Goal: Task Accomplishment & Management: Complete application form

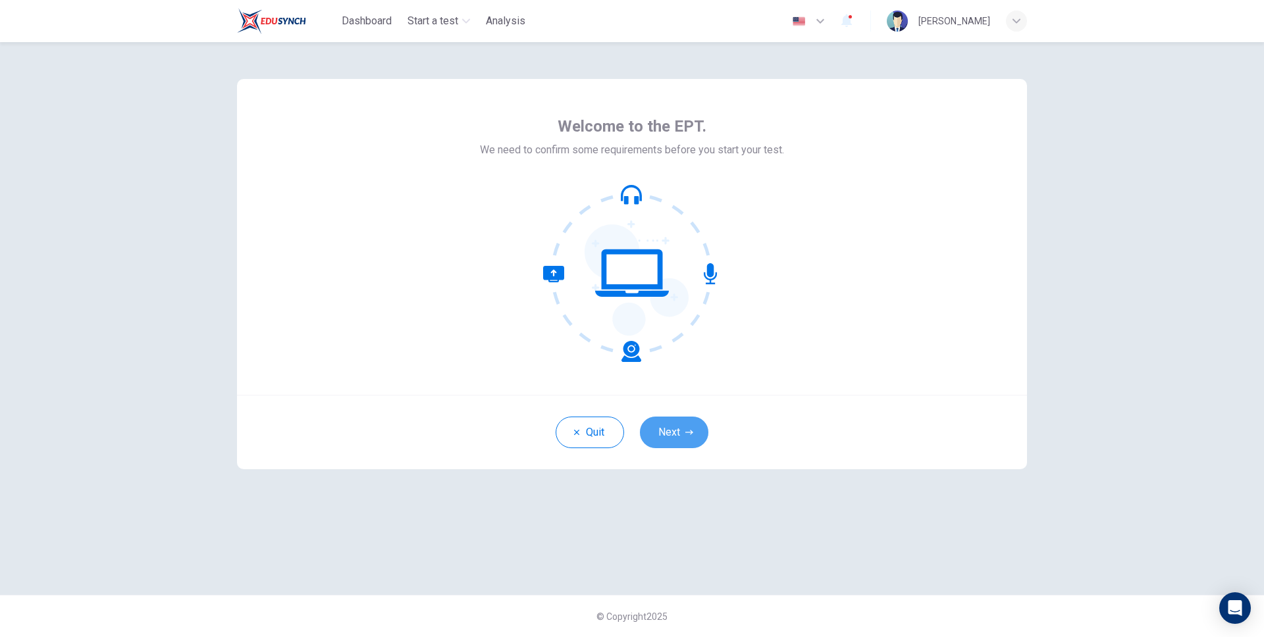
click at [688, 431] on icon "button" at bounding box center [689, 433] width 8 height 8
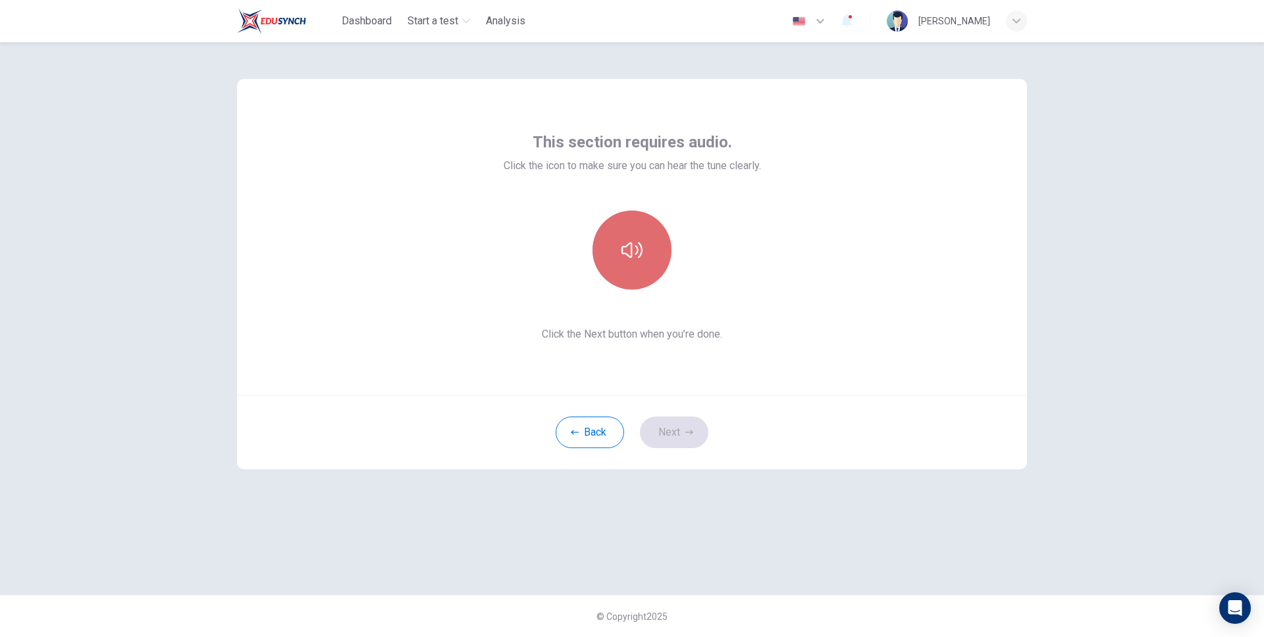
click at [629, 241] on icon "button" at bounding box center [631, 250] width 21 height 21
click at [662, 433] on button "Next" at bounding box center [674, 433] width 68 height 32
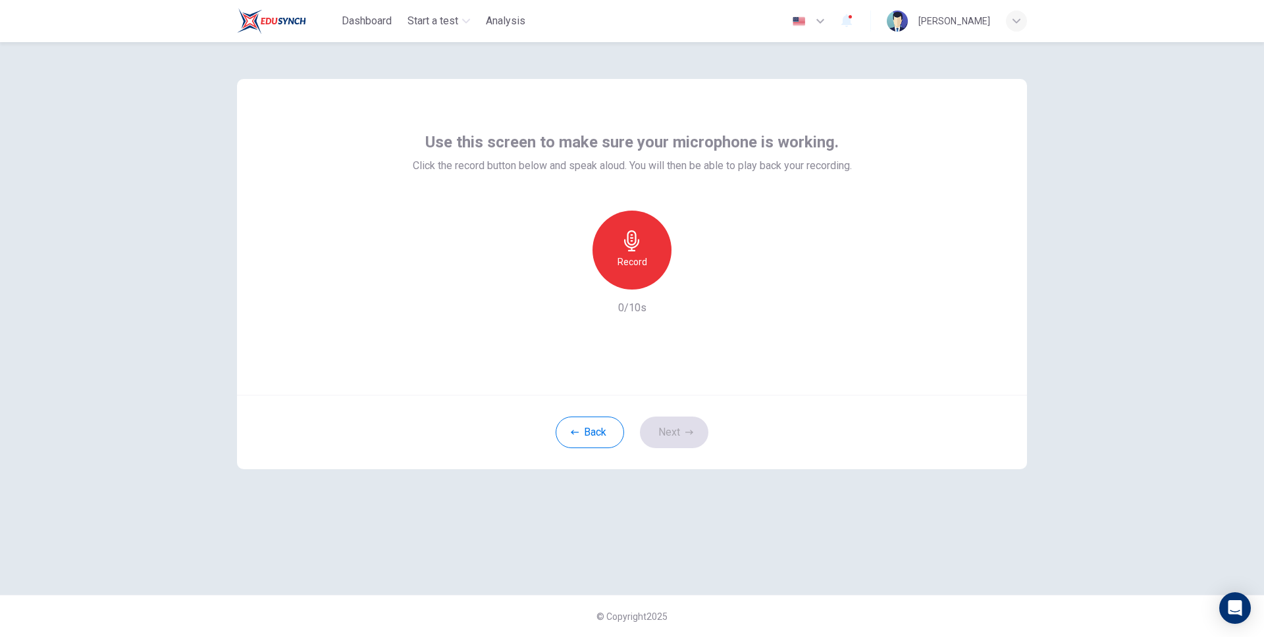
click at [618, 240] on div "Record" at bounding box center [632, 250] width 79 height 79
click at [618, 240] on div "Stop" at bounding box center [632, 250] width 79 height 79
click at [706, 451] on div "Back Next" at bounding box center [632, 432] width 790 height 74
click at [686, 436] on button "Next" at bounding box center [674, 433] width 68 height 32
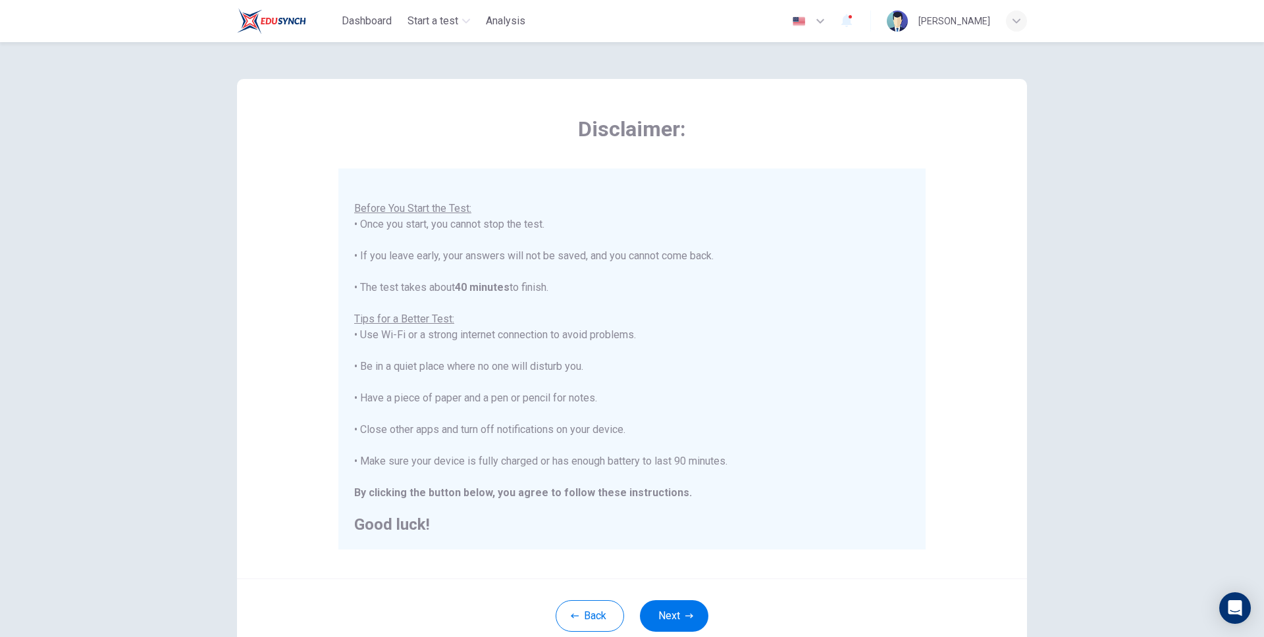
scroll to position [95, 0]
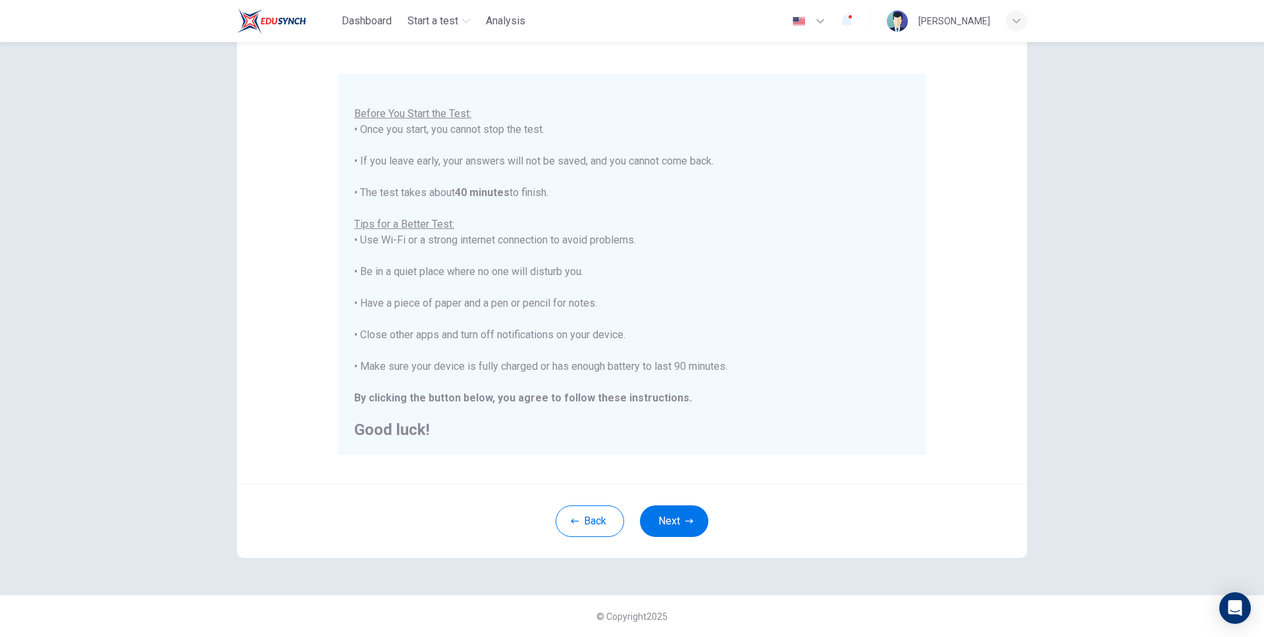
click at [686, 538] on div "Back Next" at bounding box center [632, 521] width 790 height 74
click at [686, 531] on button "Next" at bounding box center [674, 522] width 68 height 32
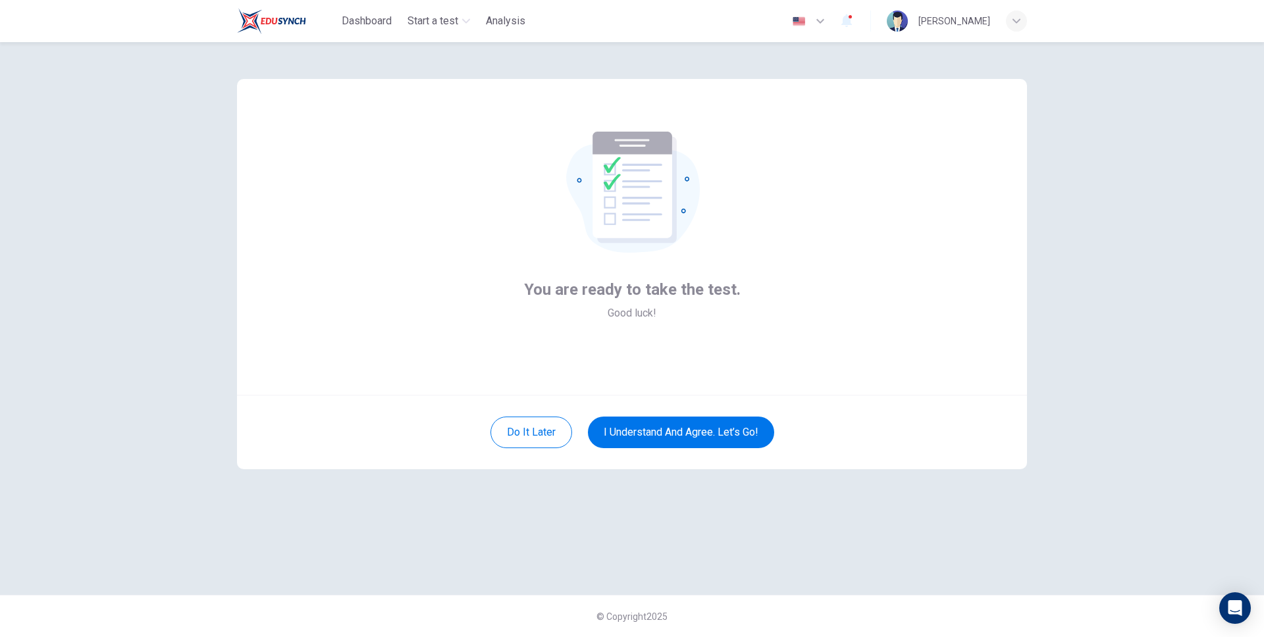
click at [714, 452] on div "Do it later I understand and agree. Let’s go!" at bounding box center [632, 432] width 790 height 74
click at [722, 435] on button "I understand and agree. Let’s go!" at bounding box center [681, 433] width 186 height 32
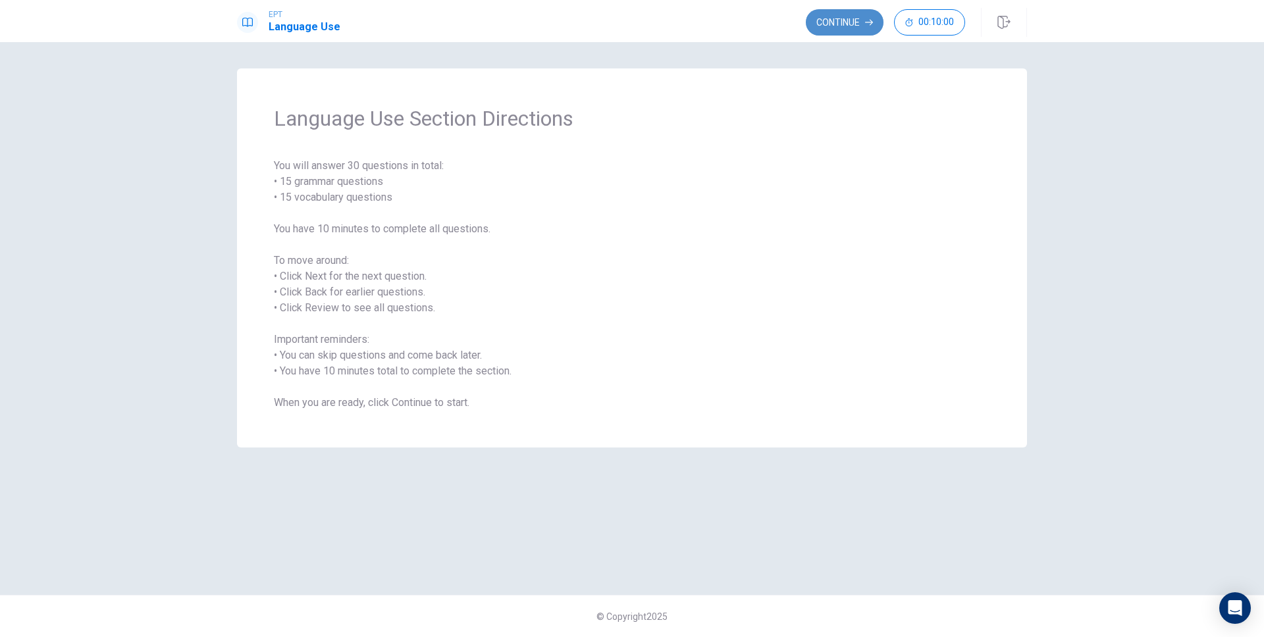
click at [839, 26] on button "Continue" at bounding box center [845, 22] width 78 height 26
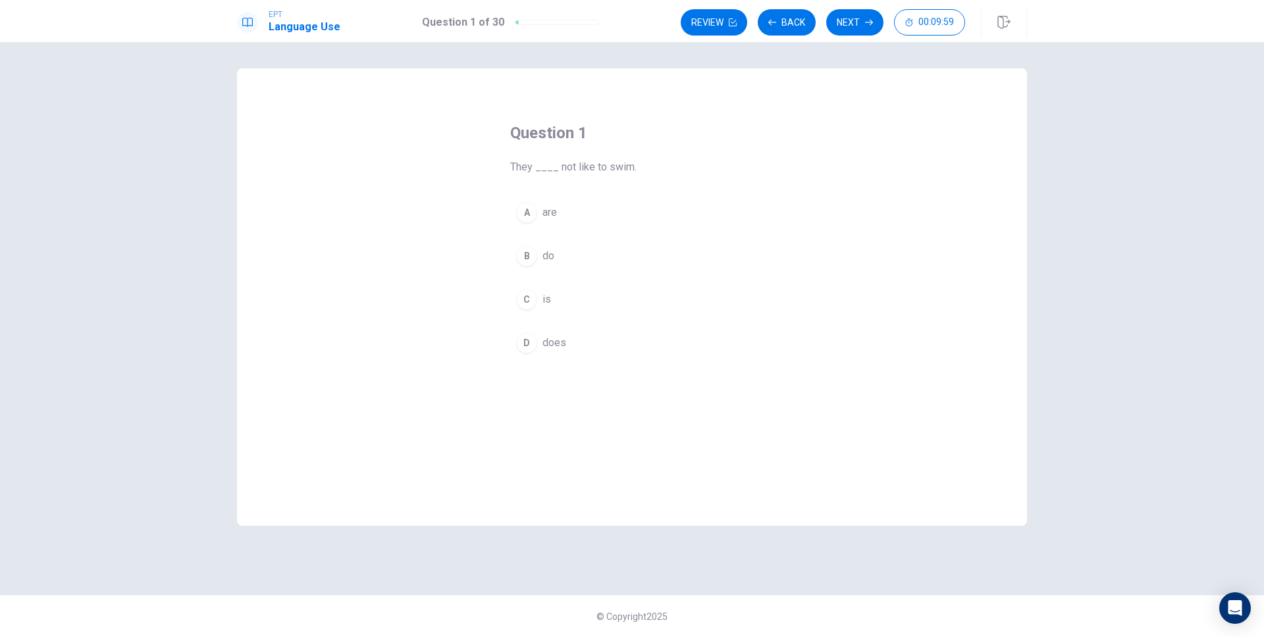
click at [839, 26] on button "Next" at bounding box center [854, 22] width 57 height 26
click at [1120, 64] on div "Question 2 She ____ at home now. A is B be C am D are © Copyright 2025" at bounding box center [632, 339] width 1264 height 595
